Goal: Navigation & Orientation: Find specific page/section

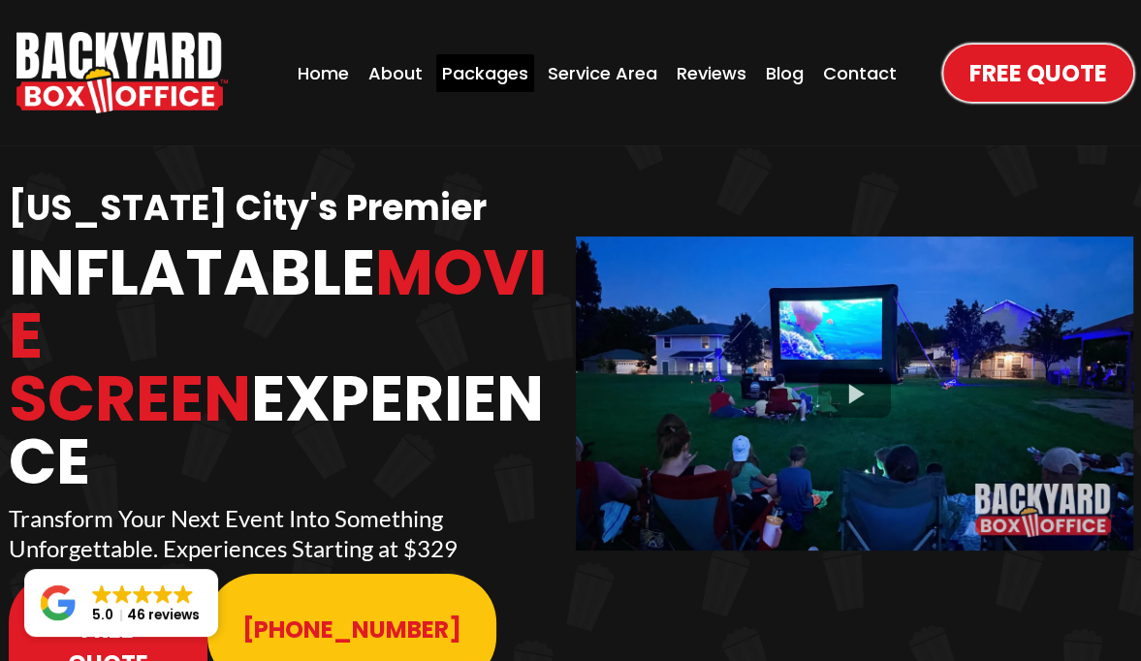
click at [475, 69] on div "Packages" at bounding box center [485, 73] width 98 height 38
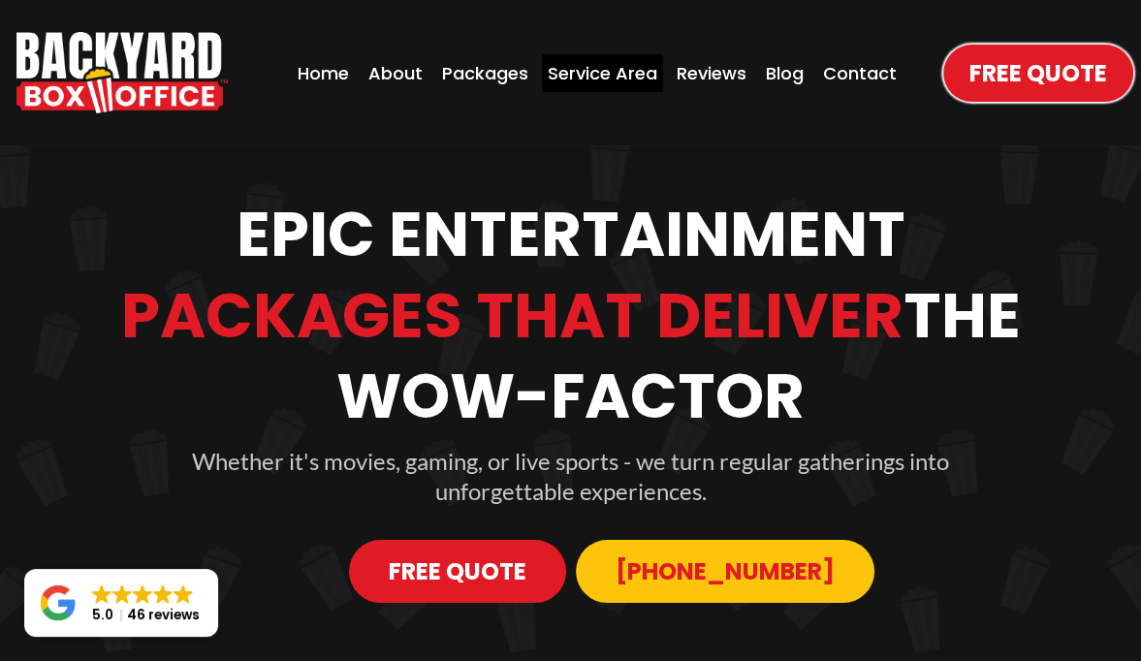
click at [619, 65] on div "Service Area" at bounding box center [602, 73] width 121 height 38
